Goal: Task Accomplishment & Management: Manage account settings

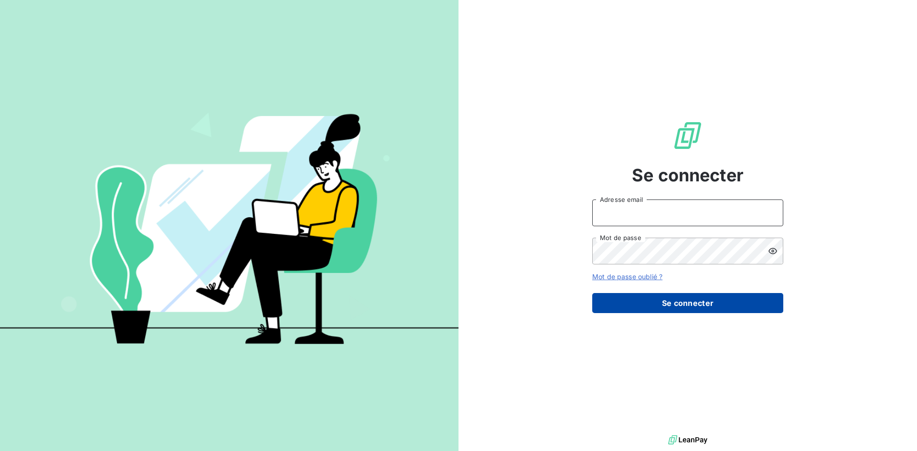
type input "[EMAIL_ADDRESS][DOMAIN_NAME]"
click at [676, 301] on button "Se connecter" at bounding box center [687, 303] width 191 height 20
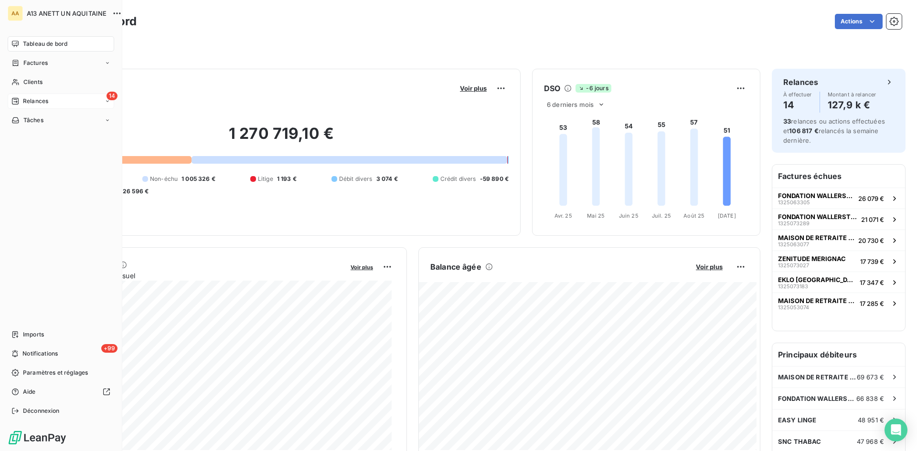
click at [28, 100] on span "Relances" at bounding box center [35, 101] width 25 height 9
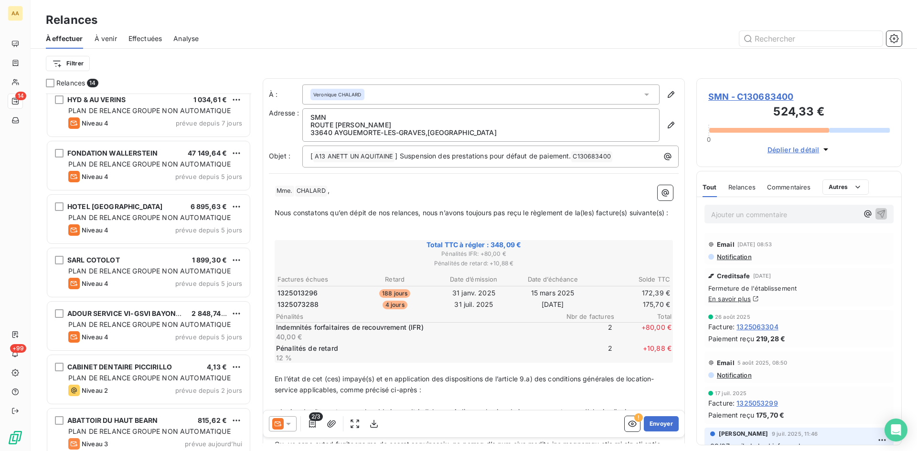
scroll to position [392, 0]
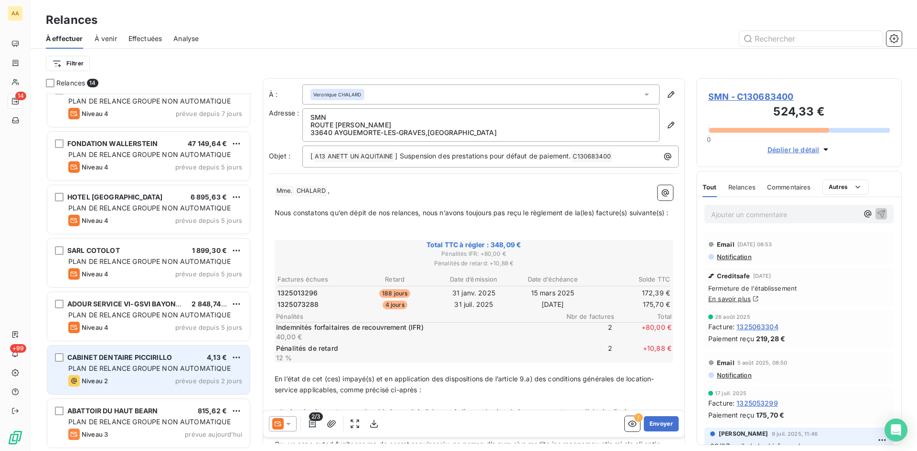
click at [137, 364] on div "PLAN DE RELANCE GROUPE NON AUTOMATIQUE" at bounding box center [155, 369] width 174 height 10
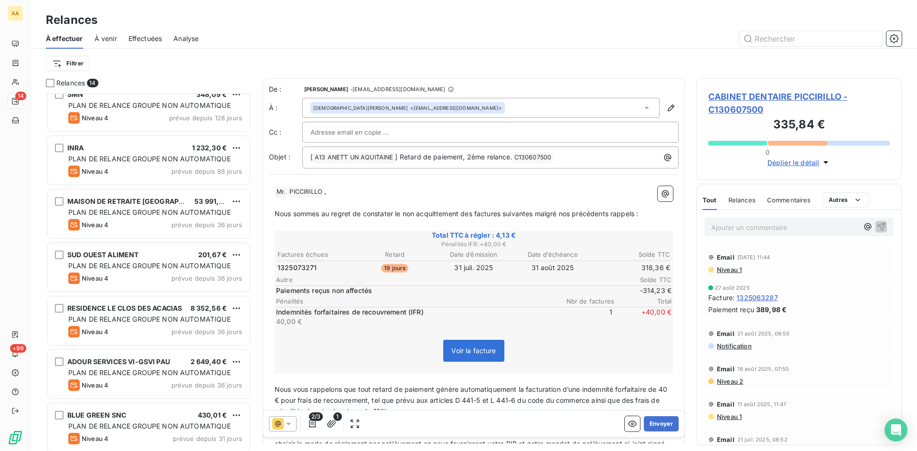
scroll to position [10, 0]
